Goal: Task Accomplishment & Management: Manage account settings

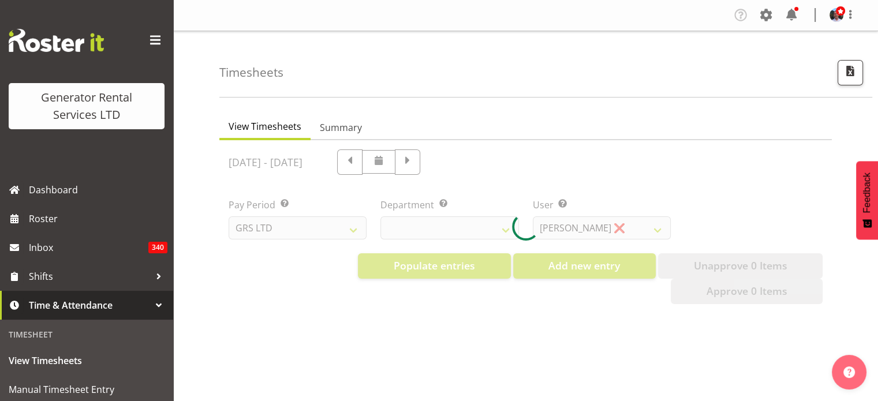
select select "22"
select select "149"
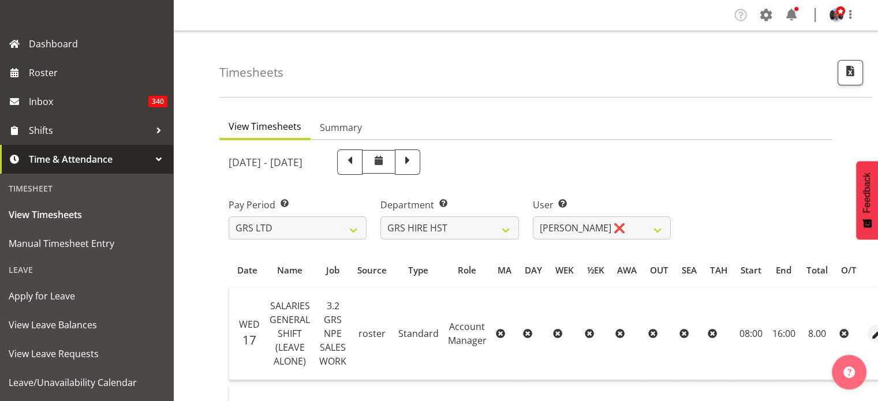
scroll to position [162, 0]
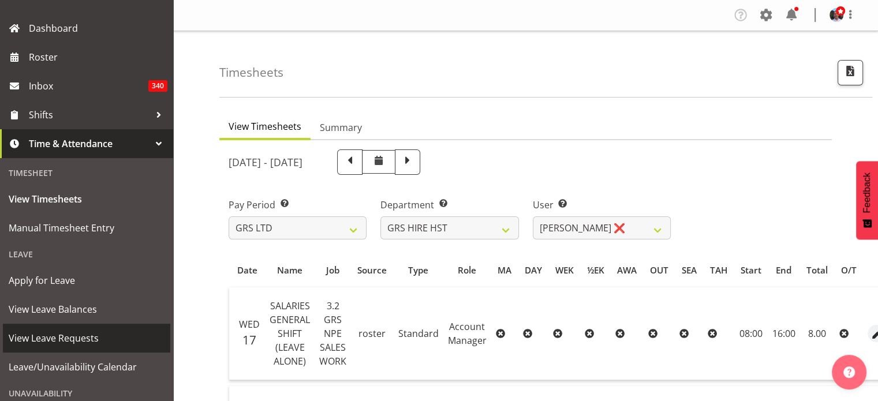
click at [83, 342] on span "View Leave Requests" at bounding box center [87, 338] width 156 height 17
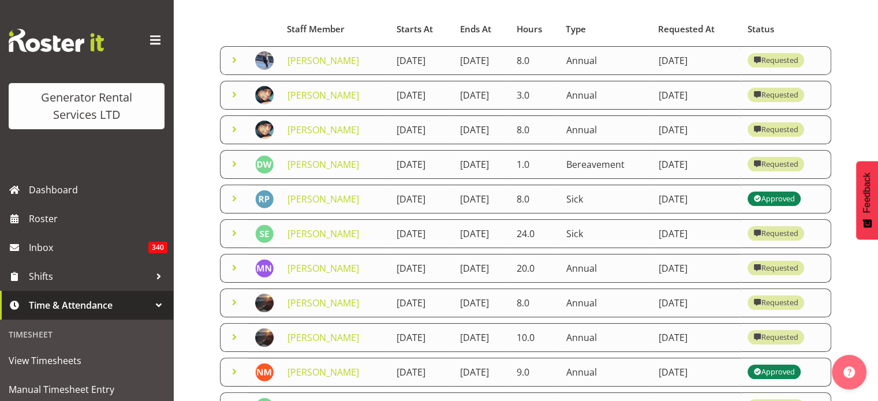
scroll to position [115, 0]
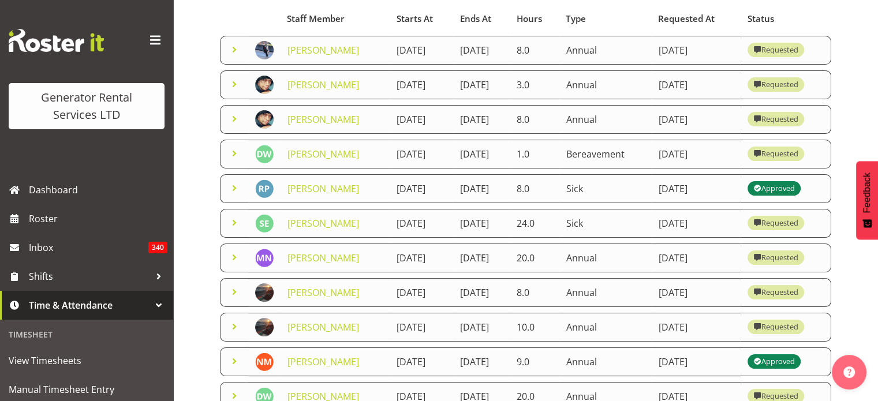
click at [493, 238] on td "27th September 2025" at bounding box center [481, 223] width 57 height 29
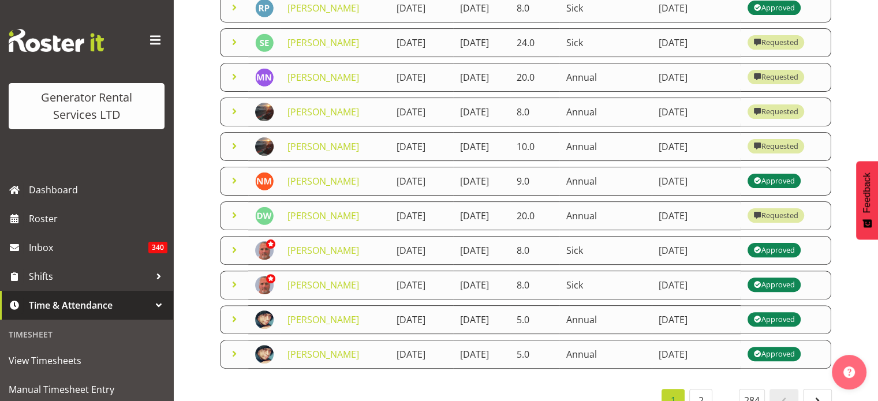
scroll to position [300, 0]
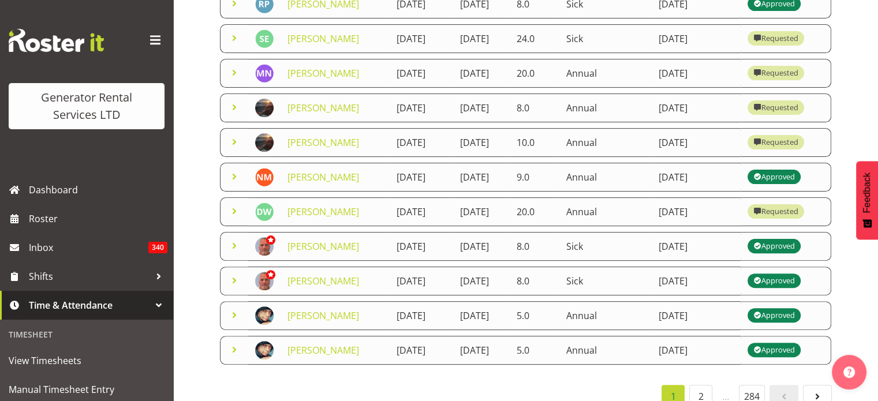
click at [787, 219] on div "Requested" at bounding box center [775, 212] width 45 height 14
click at [315, 218] on link "[PERSON_NAME]" at bounding box center [323, 211] width 72 height 13
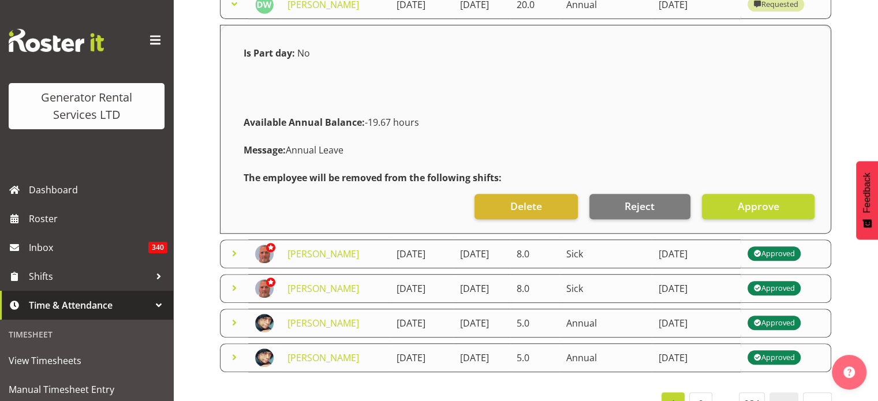
scroll to position [508, 0]
click at [749, 213] on span "Approve" at bounding box center [758, 205] width 42 height 15
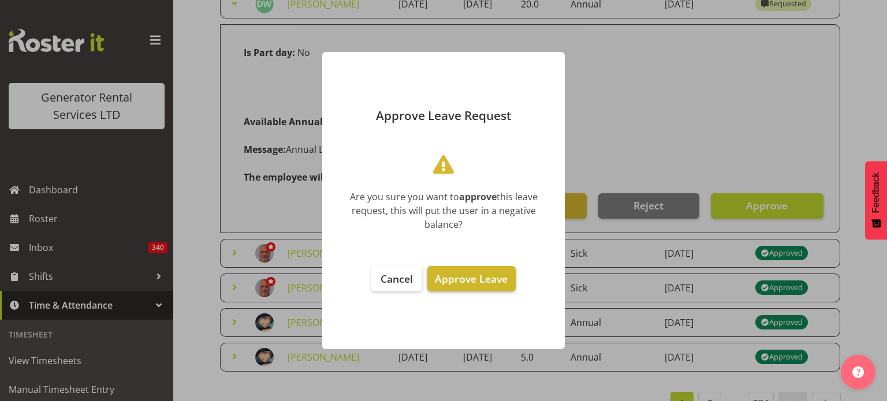
click at [483, 273] on span "Approve Leave" at bounding box center [471, 279] width 73 height 14
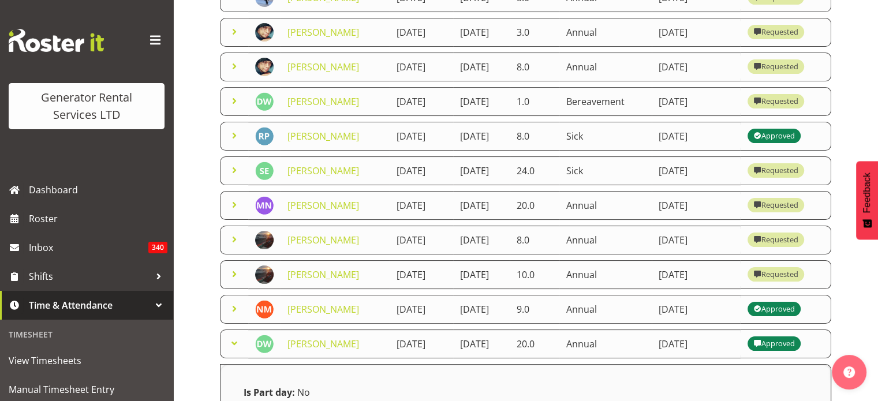
scroll to position [162, 0]
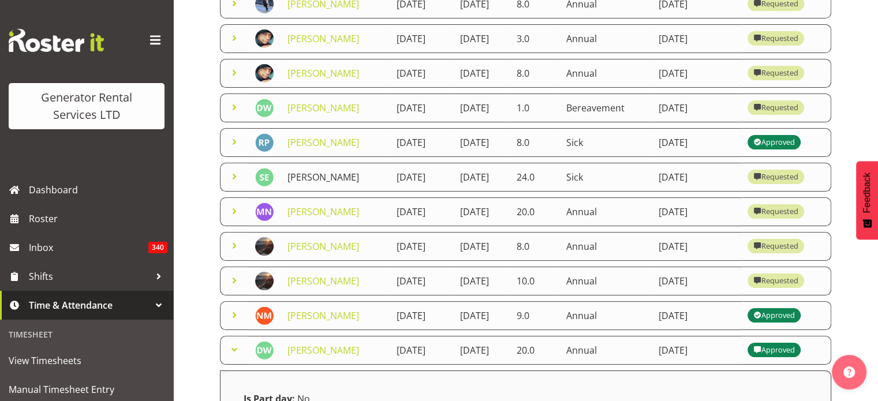
click at [319, 184] on link "[PERSON_NAME]" at bounding box center [323, 177] width 72 height 13
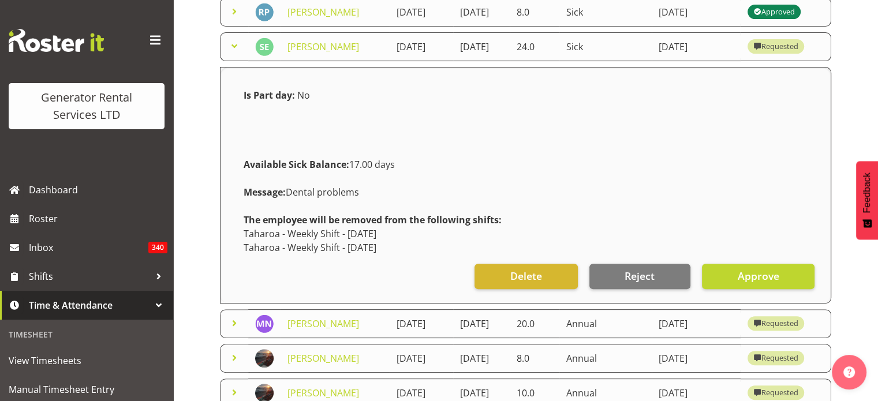
scroll to position [338, 0]
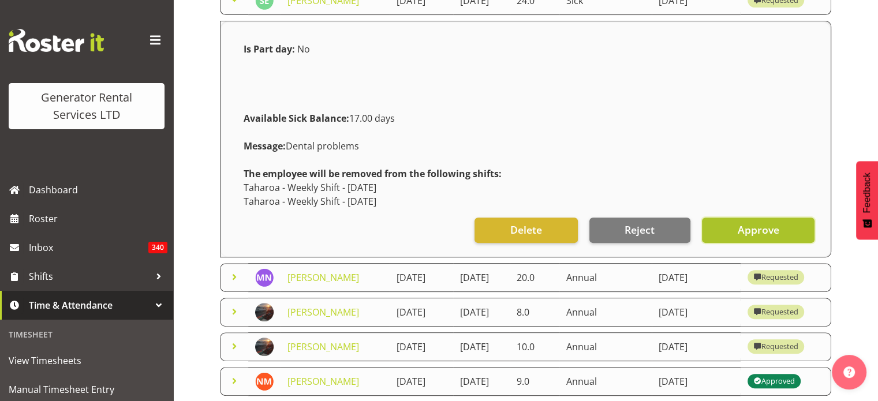
click at [746, 237] on span "Approve" at bounding box center [758, 229] width 42 height 15
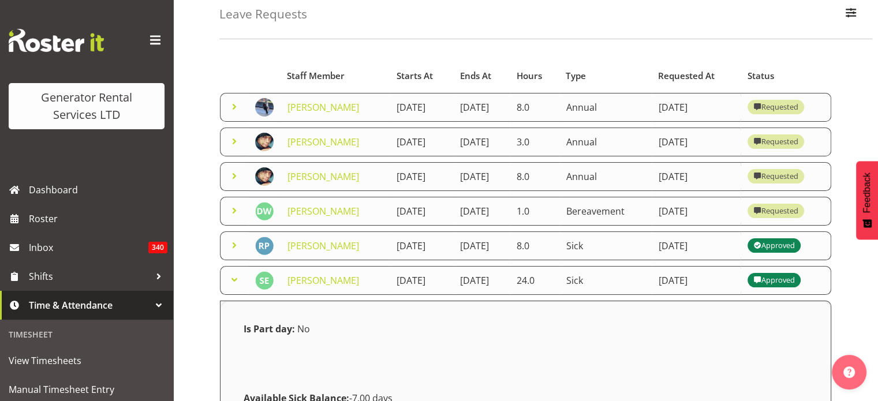
scroll to position [54, 0]
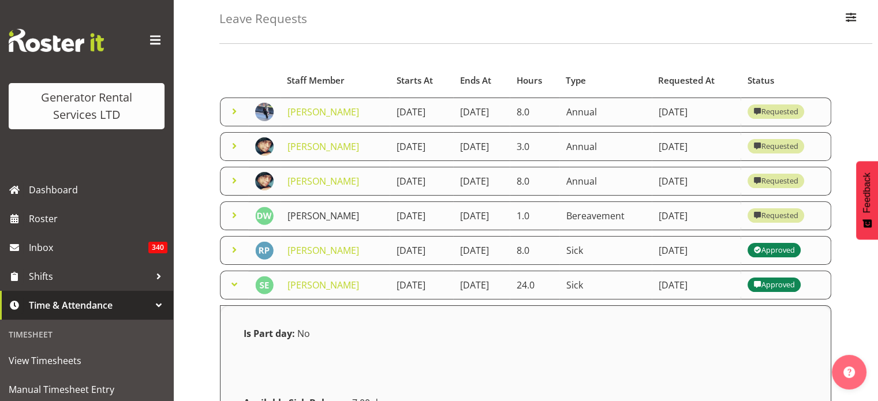
click at [311, 222] on link "[PERSON_NAME]" at bounding box center [323, 216] width 72 height 13
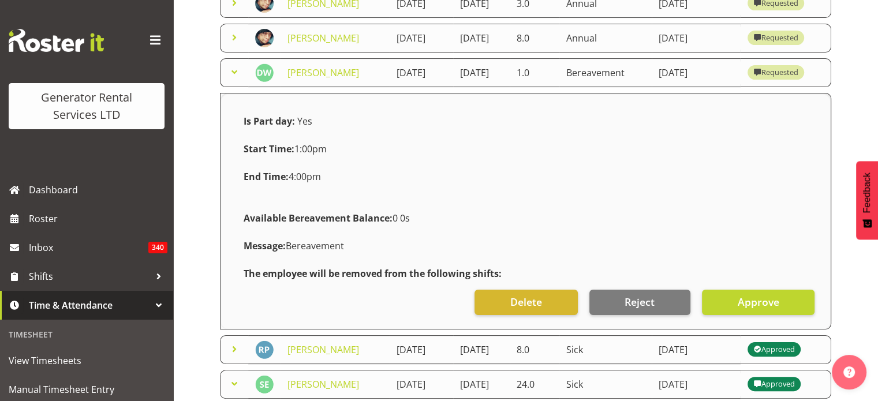
scroll to position [215, 0]
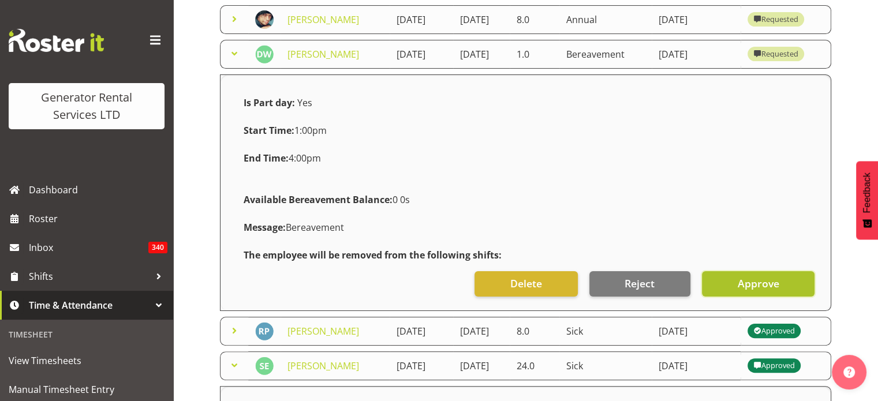
click at [754, 291] on span "Approve" at bounding box center [758, 283] width 42 height 15
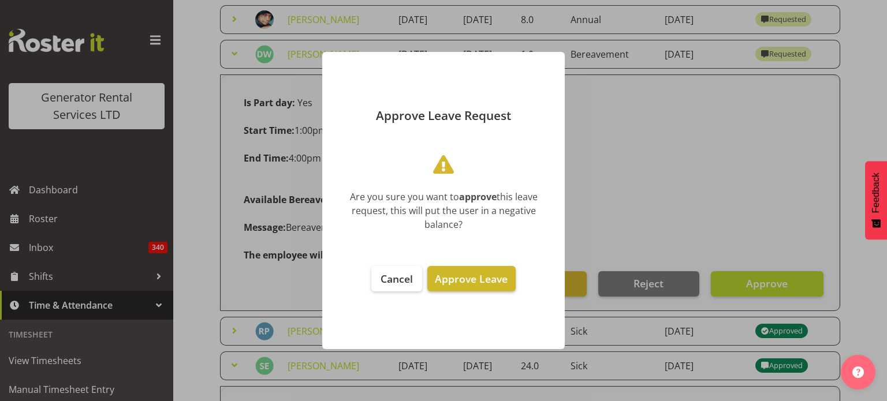
click at [463, 281] on span "Approve Leave" at bounding box center [471, 279] width 73 height 14
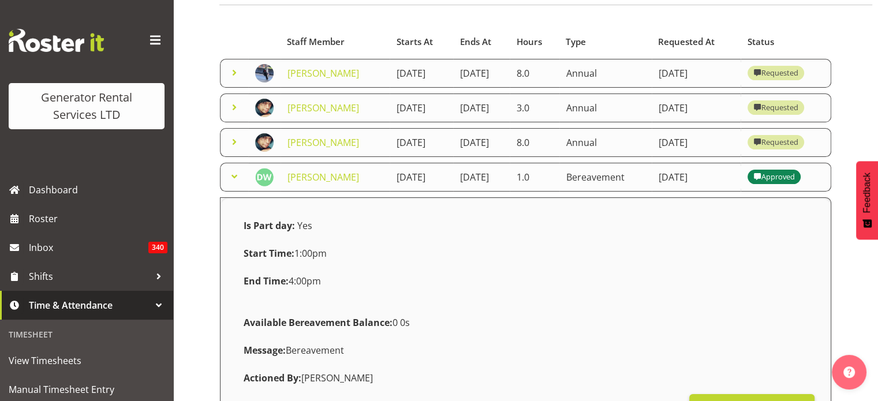
scroll to position [31, 0]
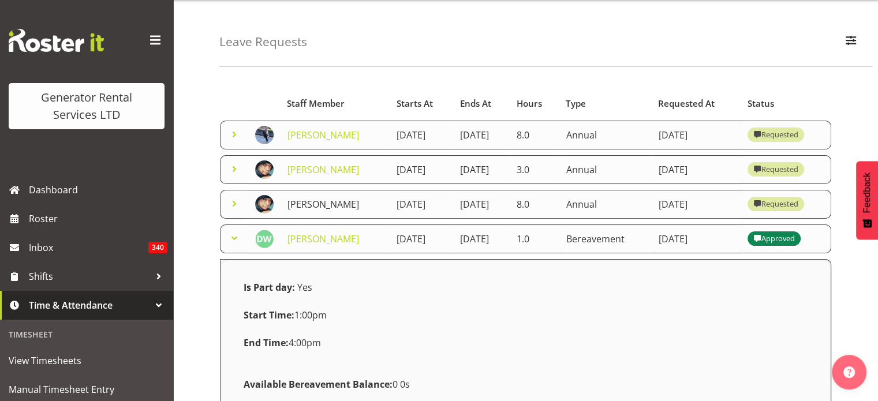
click at [316, 211] on link "[PERSON_NAME]" at bounding box center [323, 204] width 72 height 13
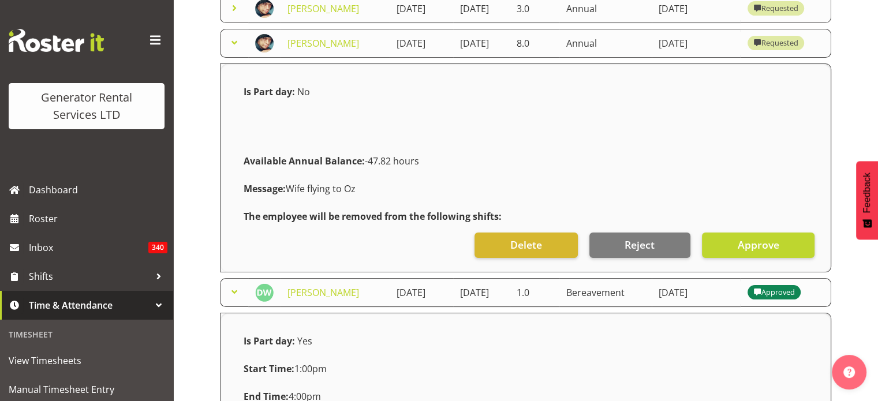
scroll to position [192, 0]
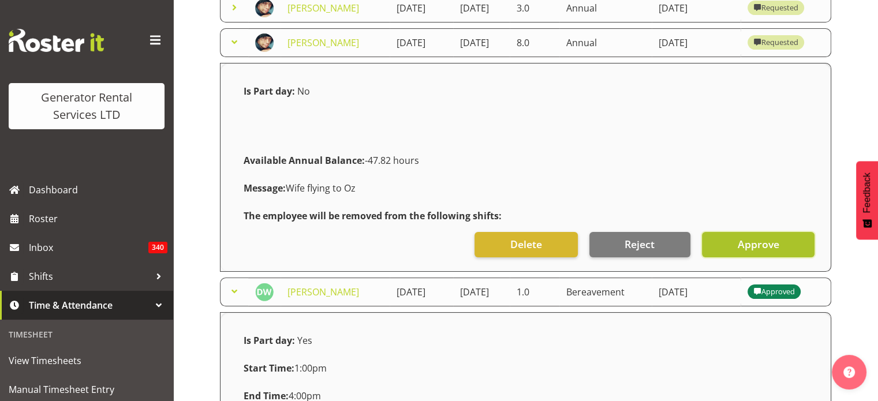
click at [745, 252] on span "Approve" at bounding box center [758, 244] width 42 height 15
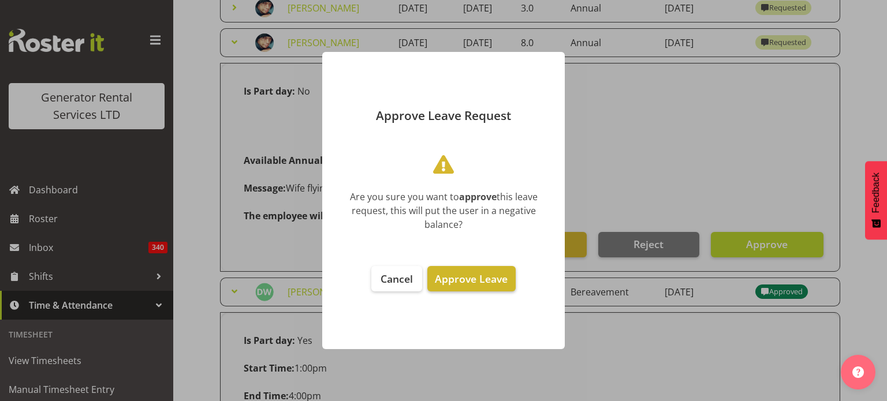
click at [462, 282] on span "Approve Leave" at bounding box center [471, 279] width 73 height 14
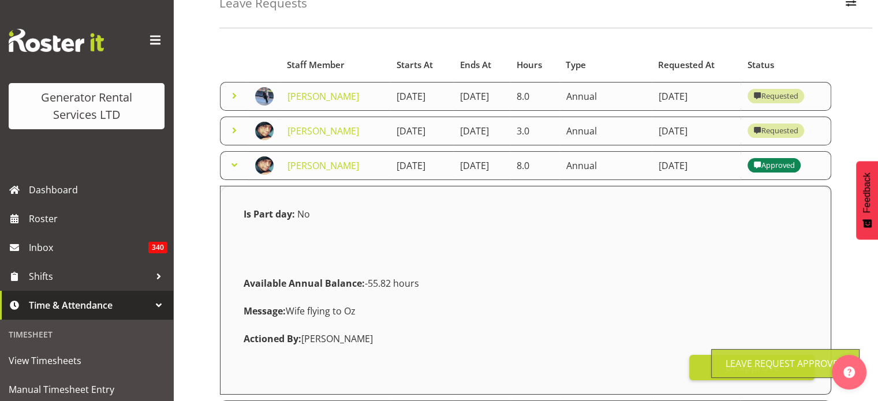
scroll to position [0, 0]
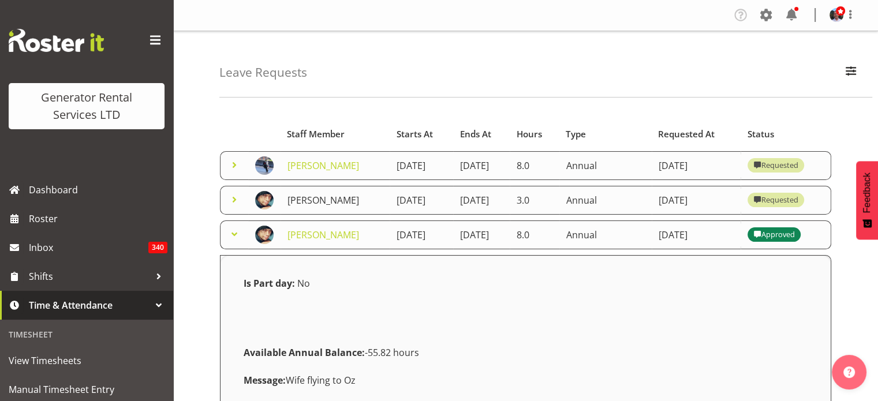
click at [308, 207] on link "[PERSON_NAME]" at bounding box center [323, 200] width 72 height 13
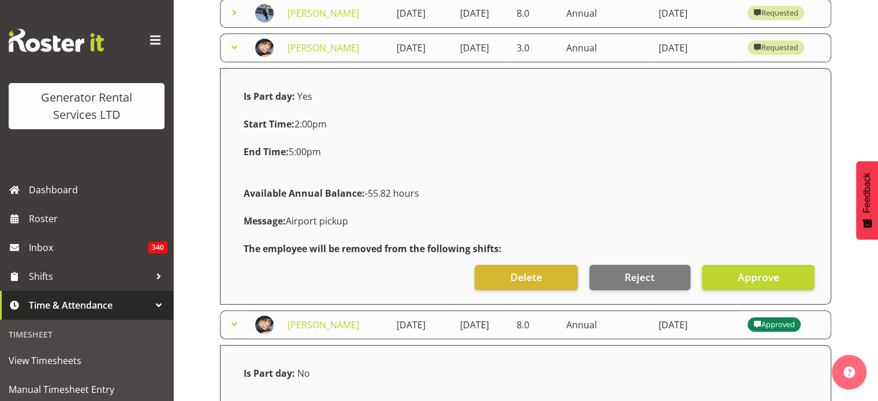
scroll to position [162, 0]
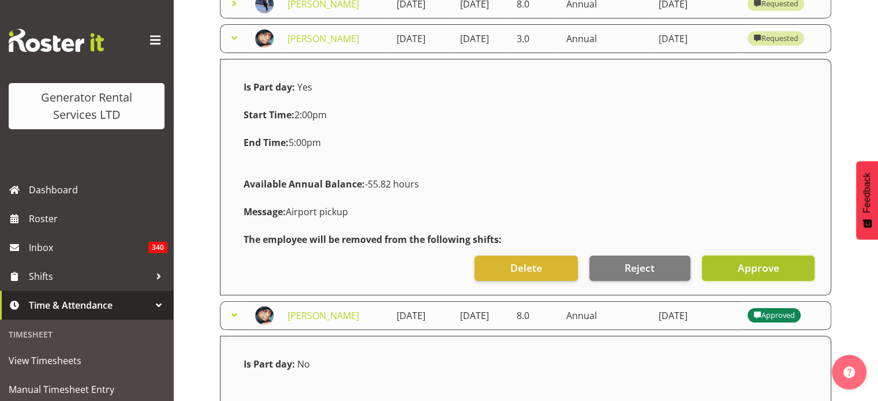
click at [755, 275] on span "Approve" at bounding box center [758, 267] width 42 height 15
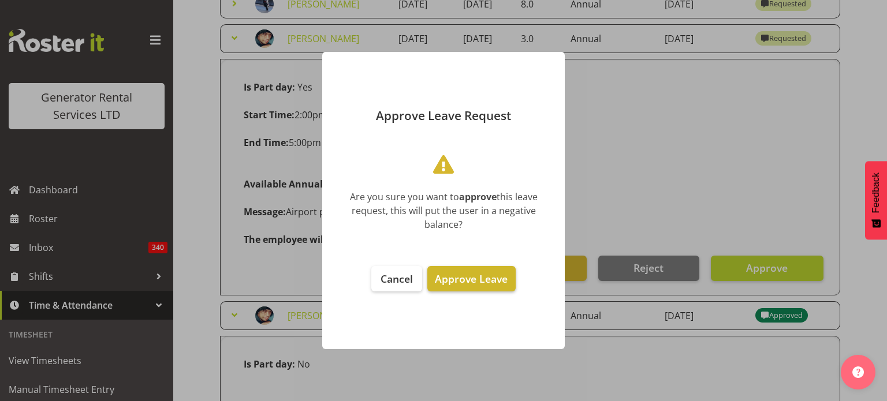
click at [485, 283] on span "Approve Leave" at bounding box center [471, 279] width 73 height 14
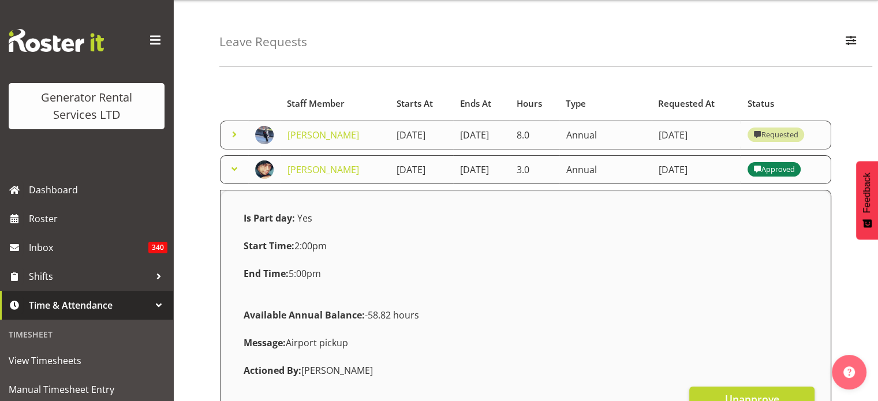
scroll to position [0, 0]
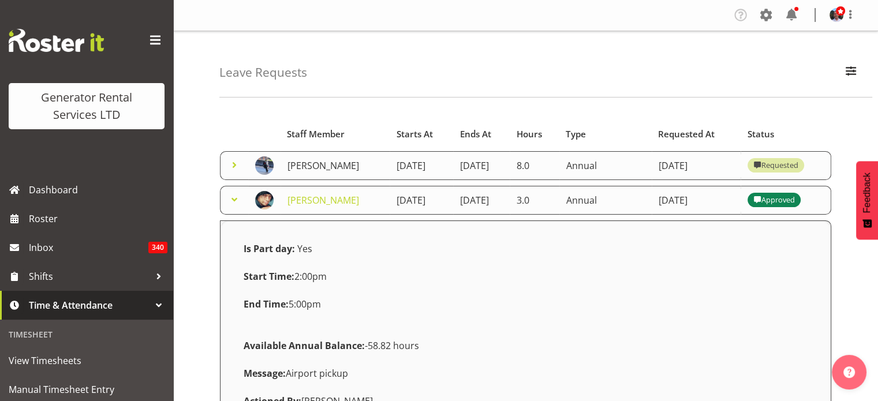
click at [316, 170] on link "[PERSON_NAME]" at bounding box center [323, 165] width 72 height 13
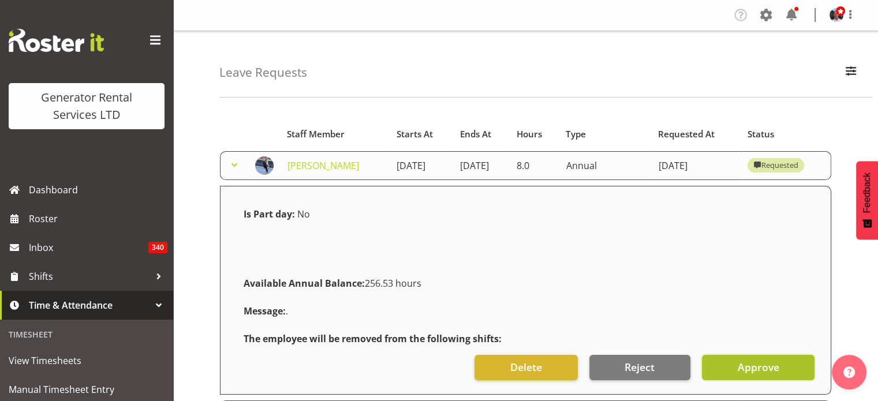
click at [751, 372] on span "Approve" at bounding box center [758, 367] width 42 height 15
